Goal: Information Seeking & Learning: Learn about a topic

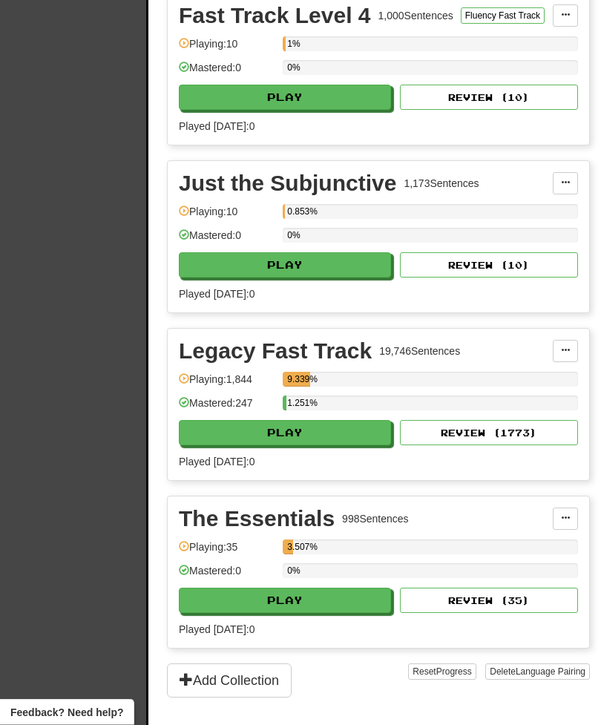
scroll to position [736, 0]
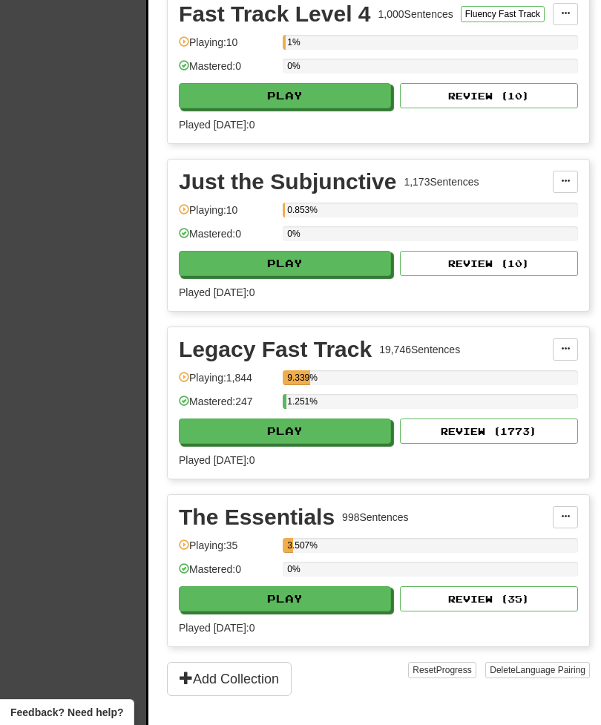
click at [330, 444] on button "Play" at bounding box center [285, 431] width 212 height 25
select select "**"
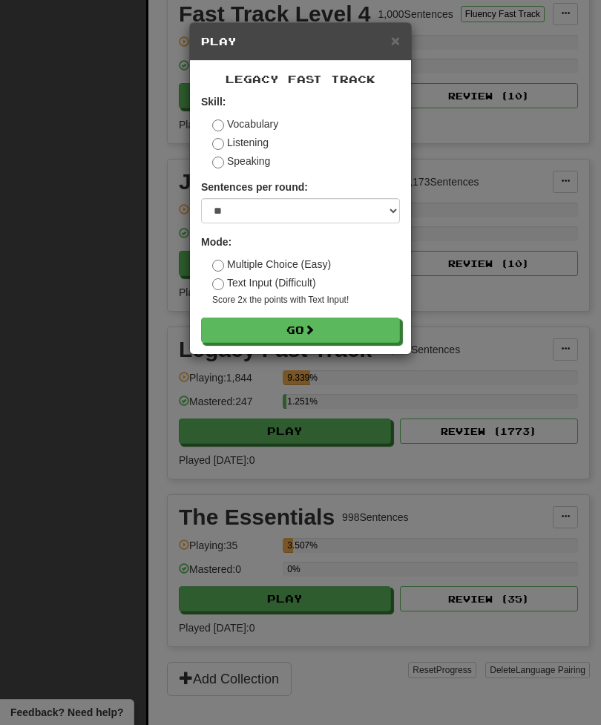
click at [330, 331] on button "Go" at bounding box center [300, 330] width 199 height 25
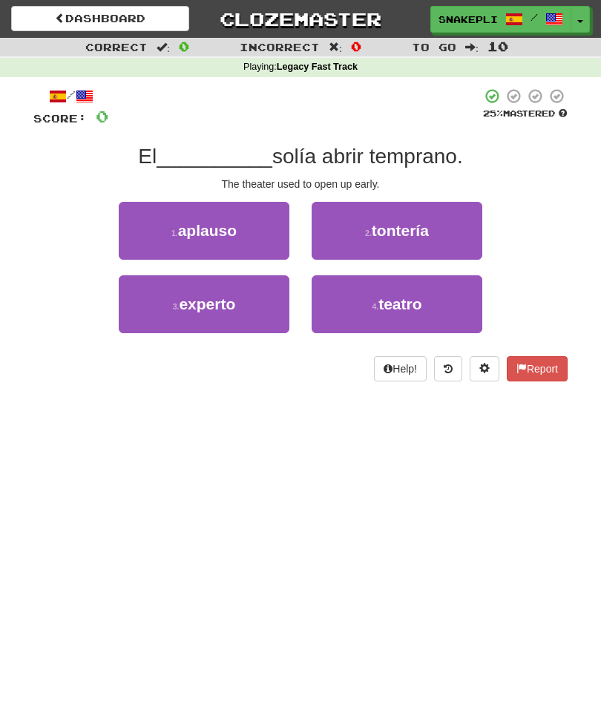
click at [416, 314] on button "4 . teatro" at bounding box center [397, 304] width 171 height 58
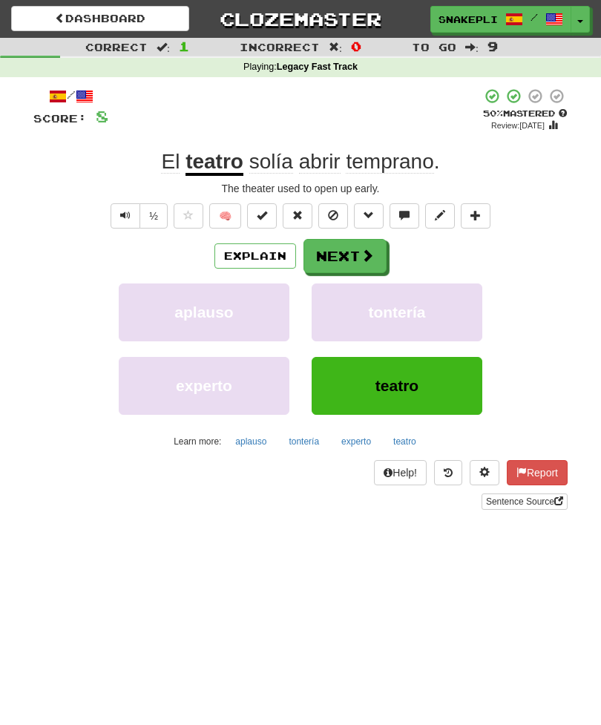
click at [122, 210] on span "Text-to-speech controls" at bounding box center [125, 215] width 10 height 10
click at [343, 255] on button "Next" at bounding box center [345, 256] width 83 height 34
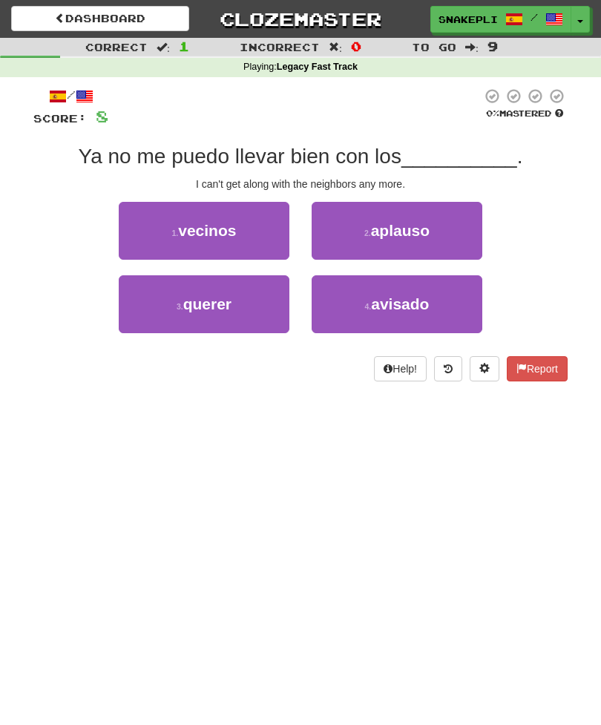
click at [223, 232] on span "vecinos" at bounding box center [207, 230] width 58 height 17
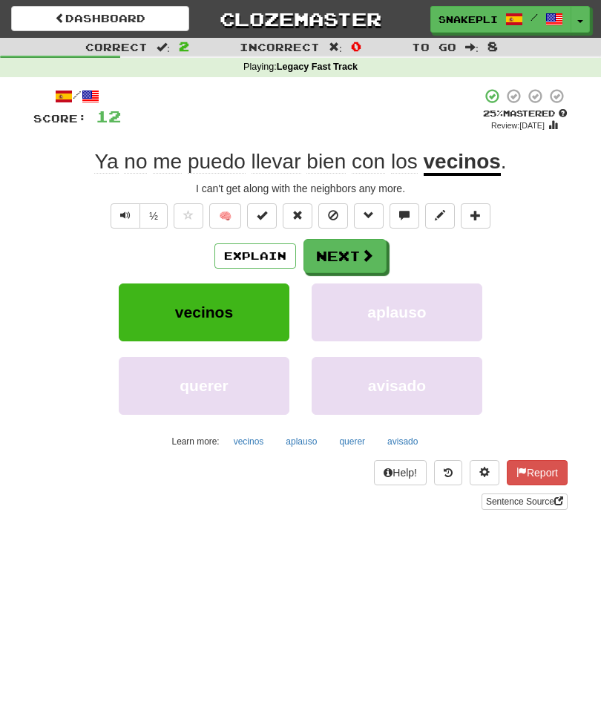
click at [358, 251] on button "Next" at bounding box center [345, 256] width 83 height 34
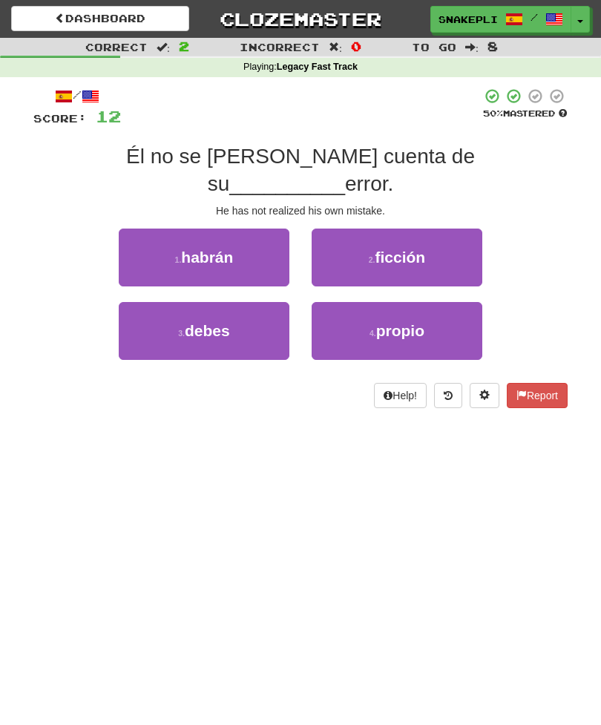
click at [407, 322] on span "propio" at bounding box center [400, 330] width 48 height 17
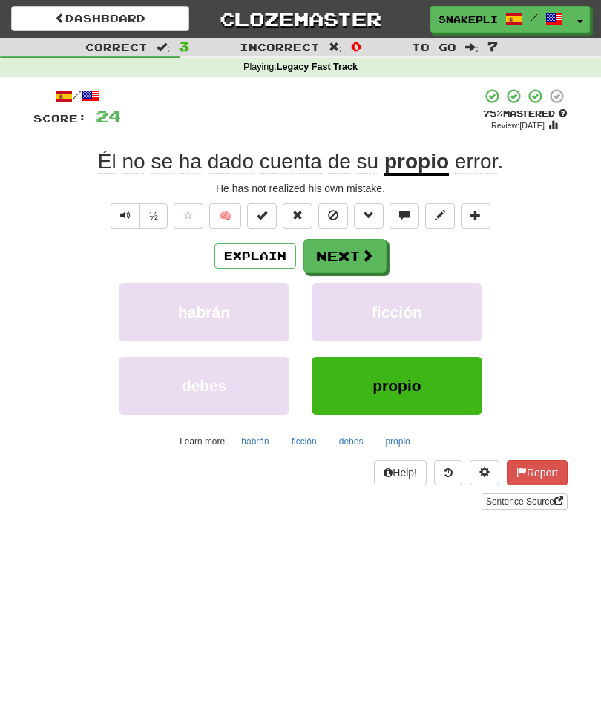
click at [355, 255] on button "Next" at bounding box center [345, 256] width 83 height 34
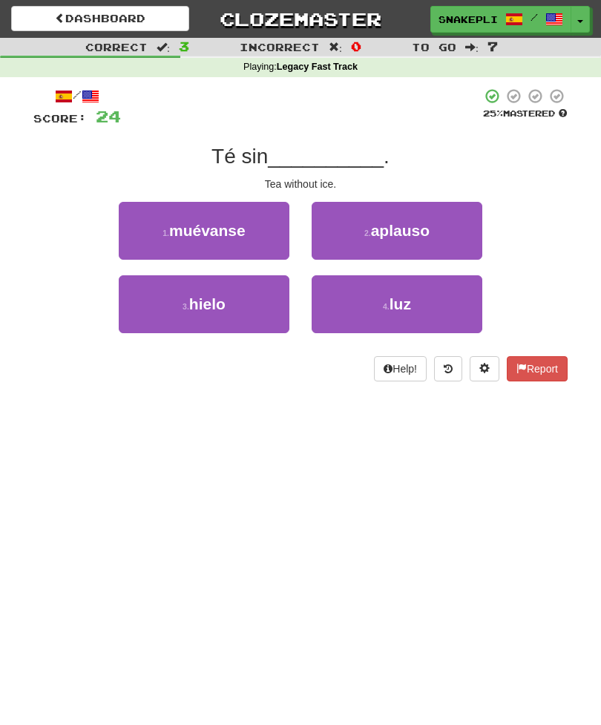
click at [250, 319] on button "3 . hielo" at bounding box center [204, 304] width 171 height 58
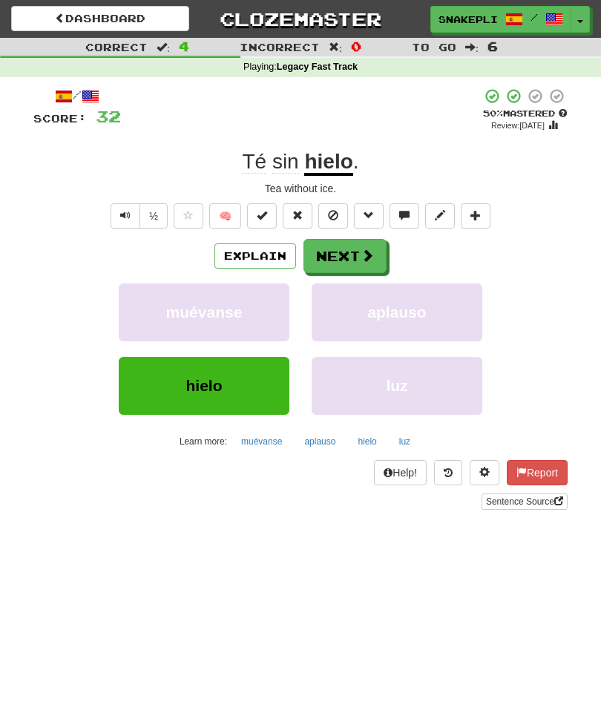
click at [356, 262] on button "Next" at bounding box center [345, 256] width 83 height 34
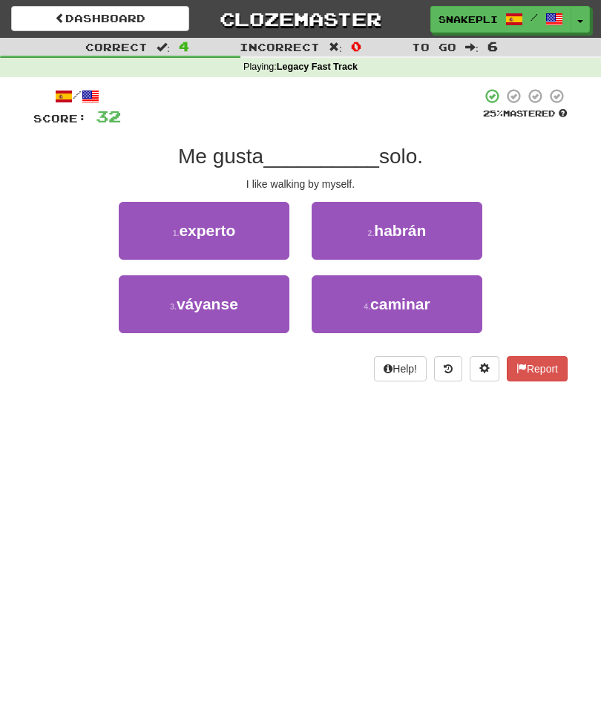
click at [420, 314] on button "4 . caminar" at bounding box center [397, 304] width 171 height 58
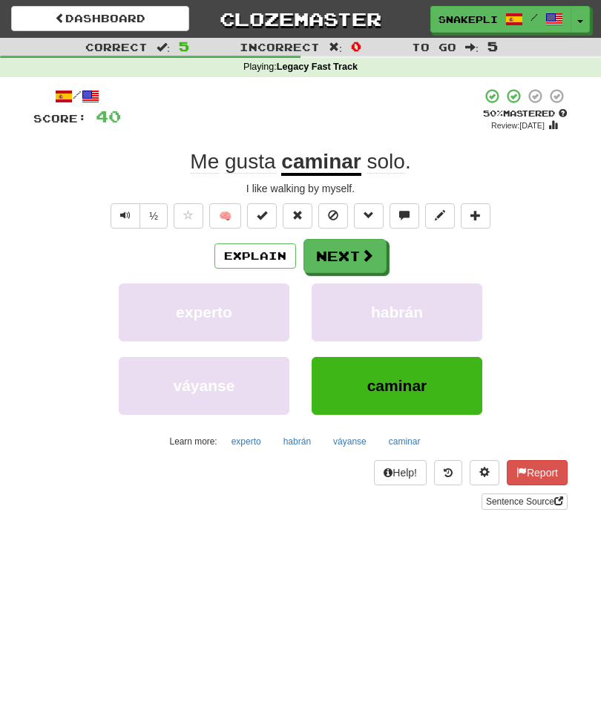
click at [344, 260] on button "Next" at bounding box center [345, 256] width 83 height 34
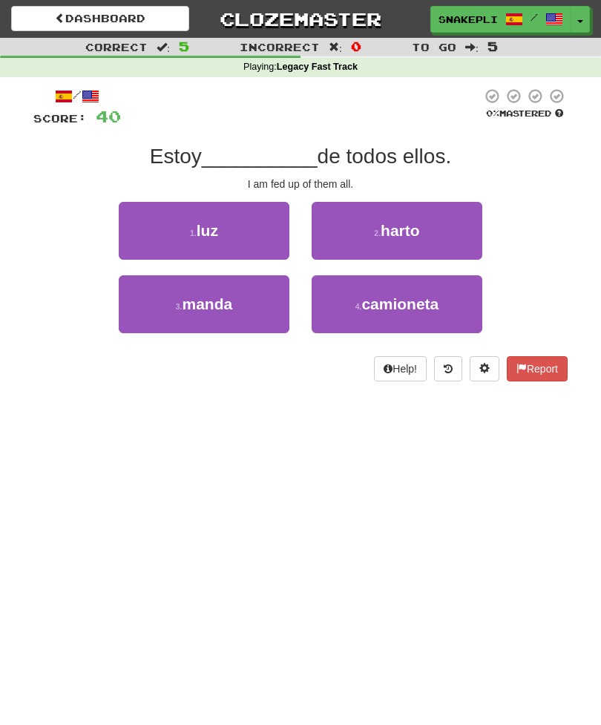
click at [422, 229] on button "2 . harto" at bounding box center [397, 231] width 171 height 58
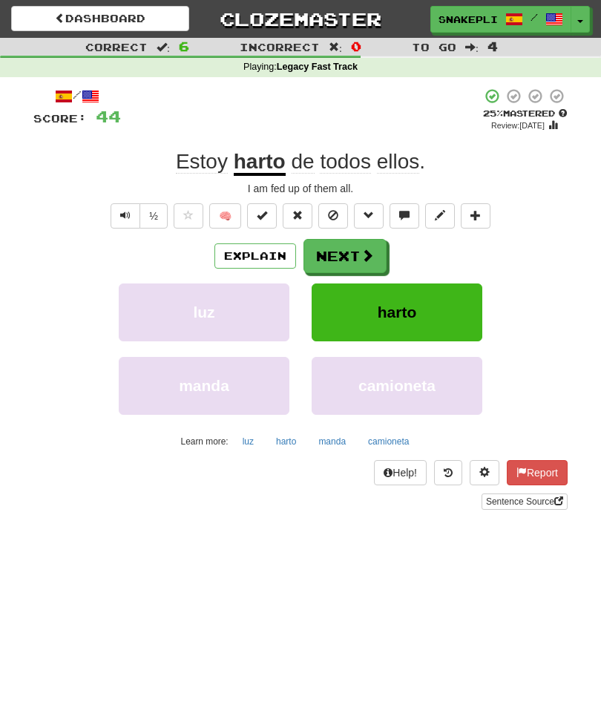
click at [350, 252] on button "Next" at bounding box center [345, 256] width 83 height 34
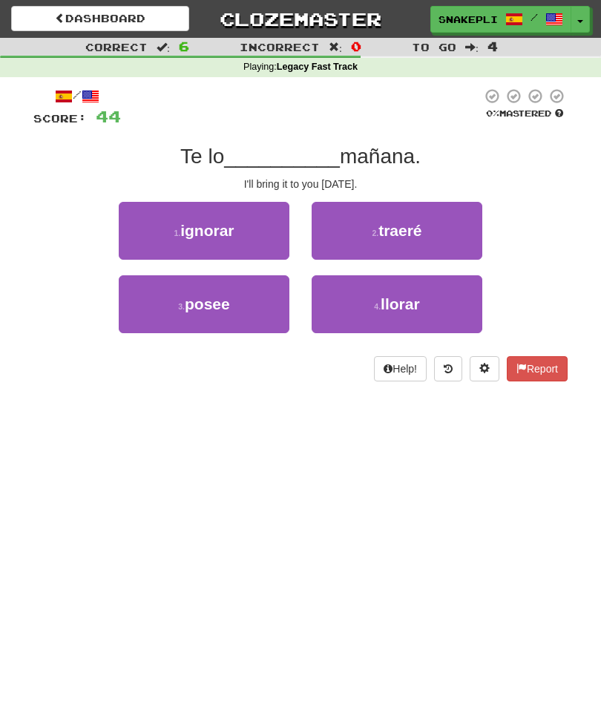
click at [411, 232] on span "traeré" at bounding box center [400, 230] width 43 height 17
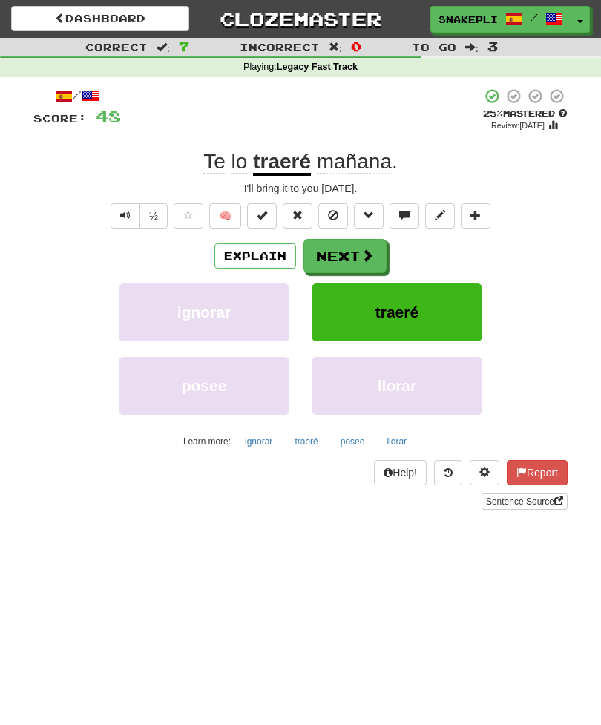
click at [358, 249] on button "Next" at bounding box center [345, 256] width 83 height 34
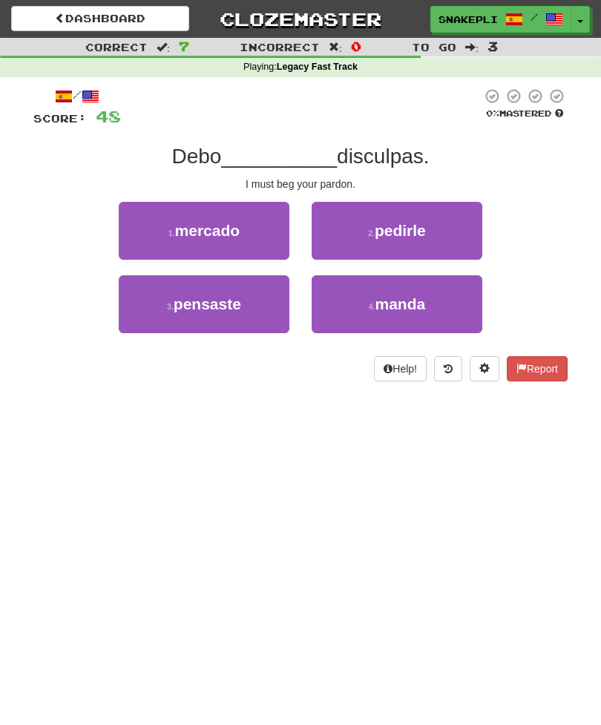
click at [420, 227] on span "pedirle" at bounding box center [400, 230] width 51 height 17
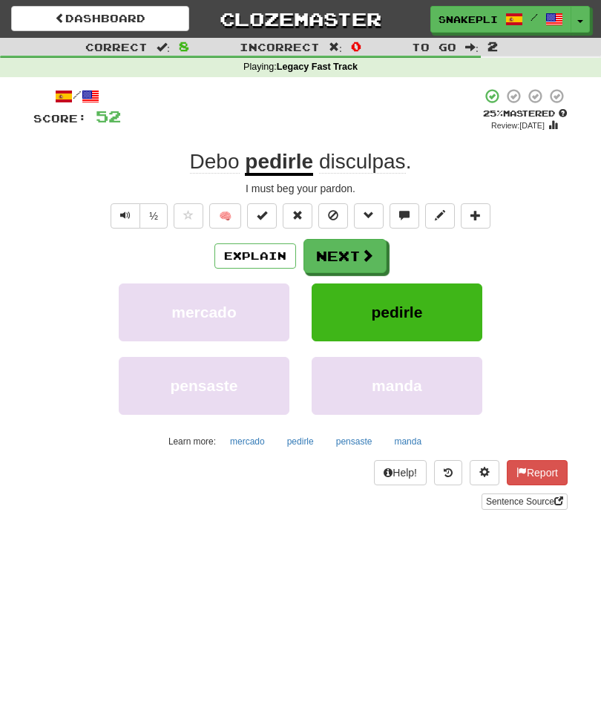
click at [371, 256] on span at bounding box center [367, 255] width 13 height 13
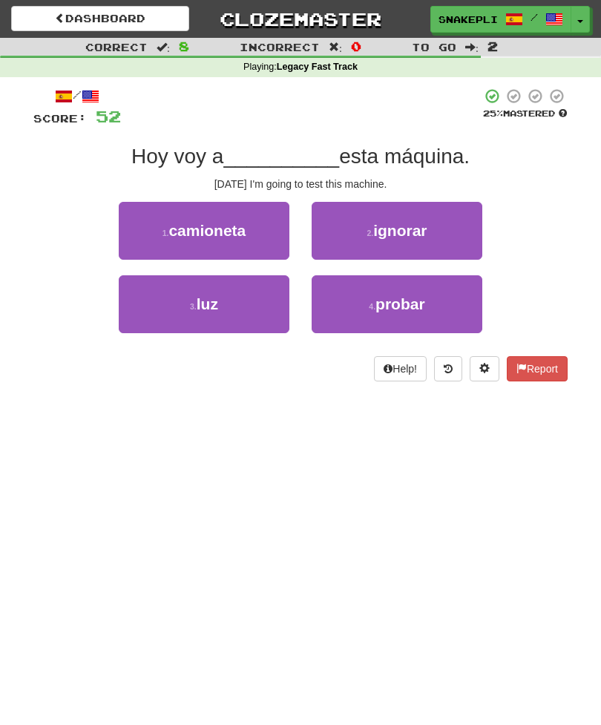
click at [411, 330] on button "4 . probar" at bounding box center [397, 304] width 171 height 58
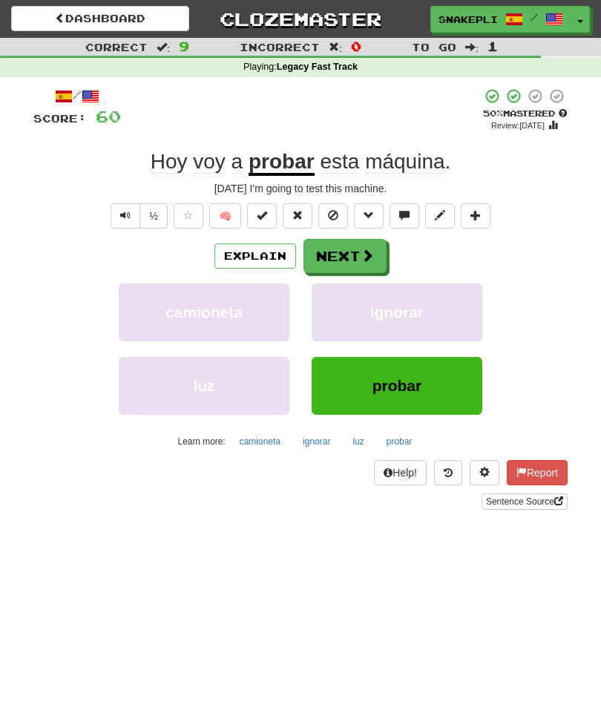
click at [358, 245] on button "Next" at bounding box center [345, 256] width 83 height 34
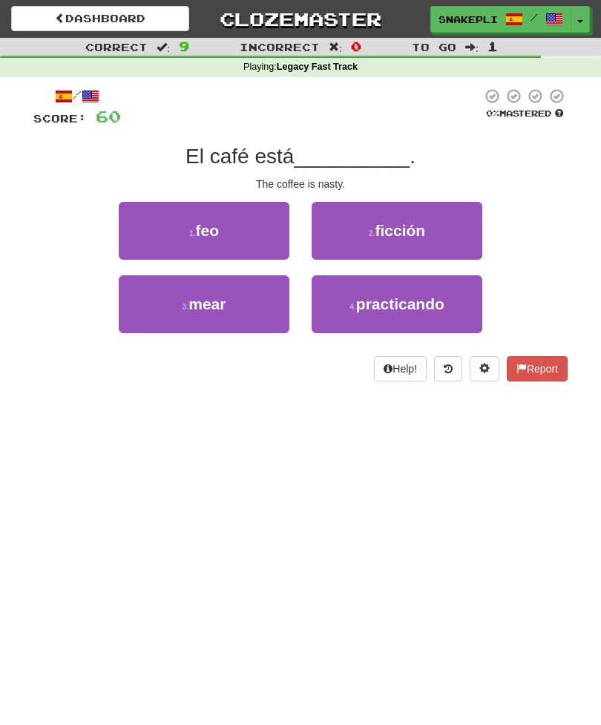
click at [220, 230] on button "1 . feo" at bounding box center [204, 231] width 171 height 58
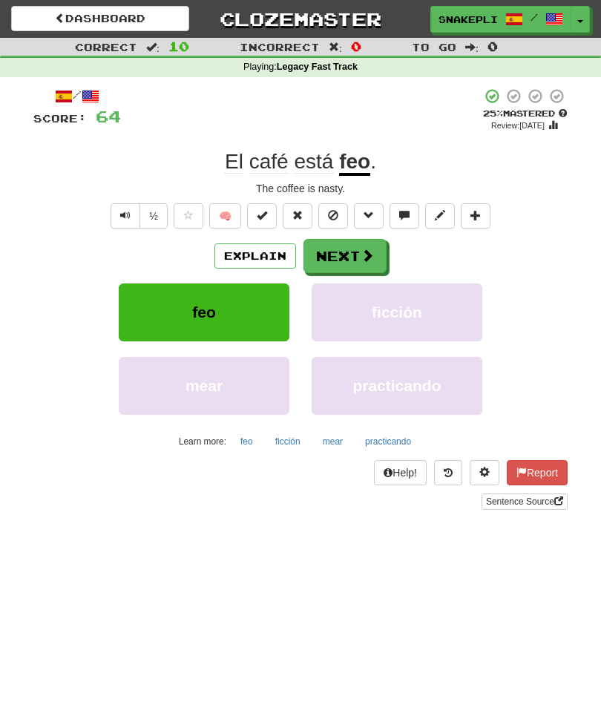
click at [370, 239] on button "Next" at bounding box center [345, 256] width 83 height 34
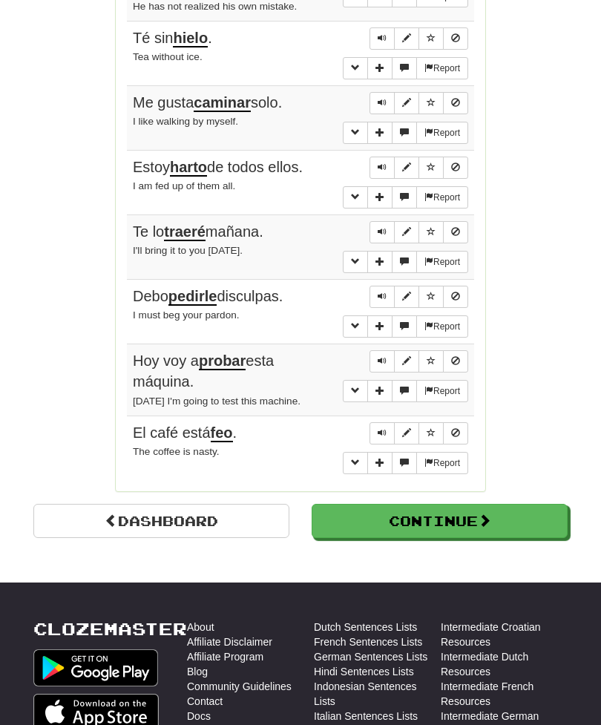
scroll to position [1090, 0]
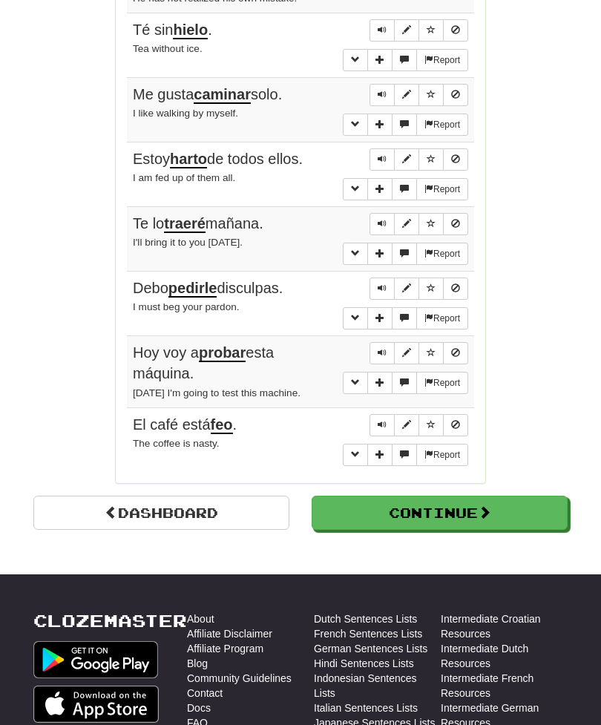
click at [432, 496] on button "Continue" at bounding box center [440, 513] width 256 height 34
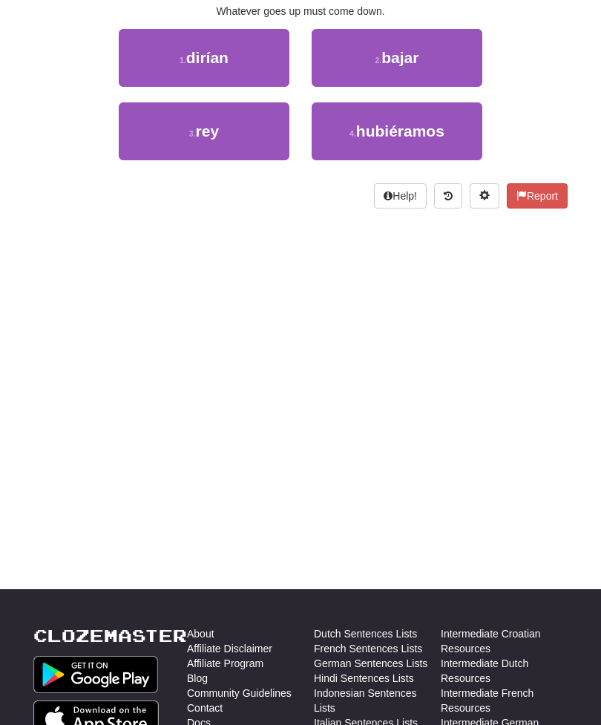
scroll to position [0, 0]
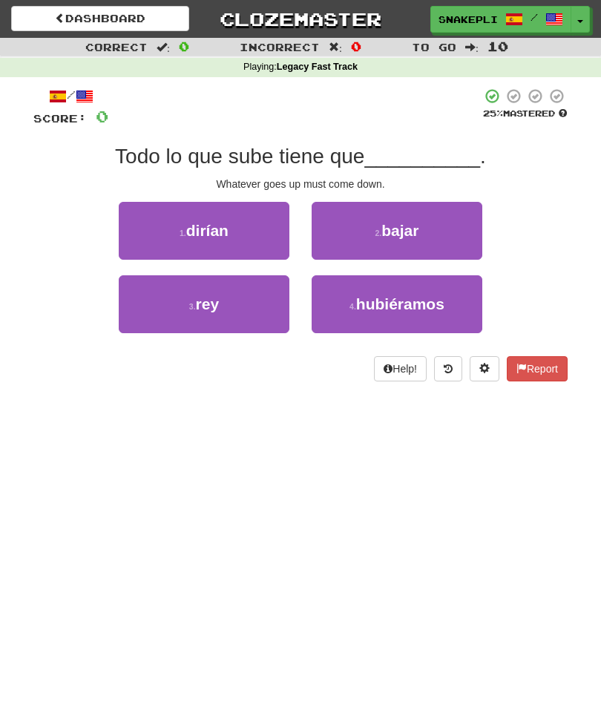
click at [433, 242] on button "2 . bajar" at bounding box center [397, 231] width 171 height 58
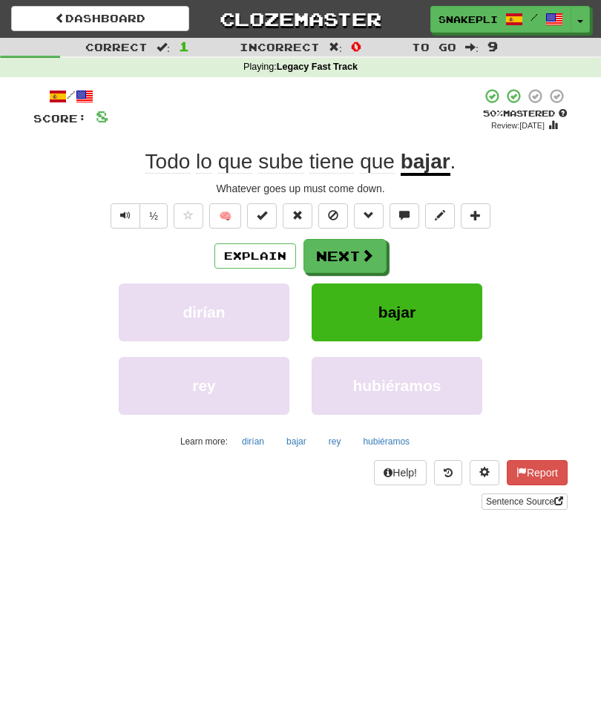
click at [112, 209] on button "Text-to-speech controls" at bounding box center [126, 215] width 30 height 25
click at [117, 213] on button "Text-to-speech controls" at bounding box center [126, 215] width 30 height 25
